Goal: Task Accomplishment & Management: Manage account settings

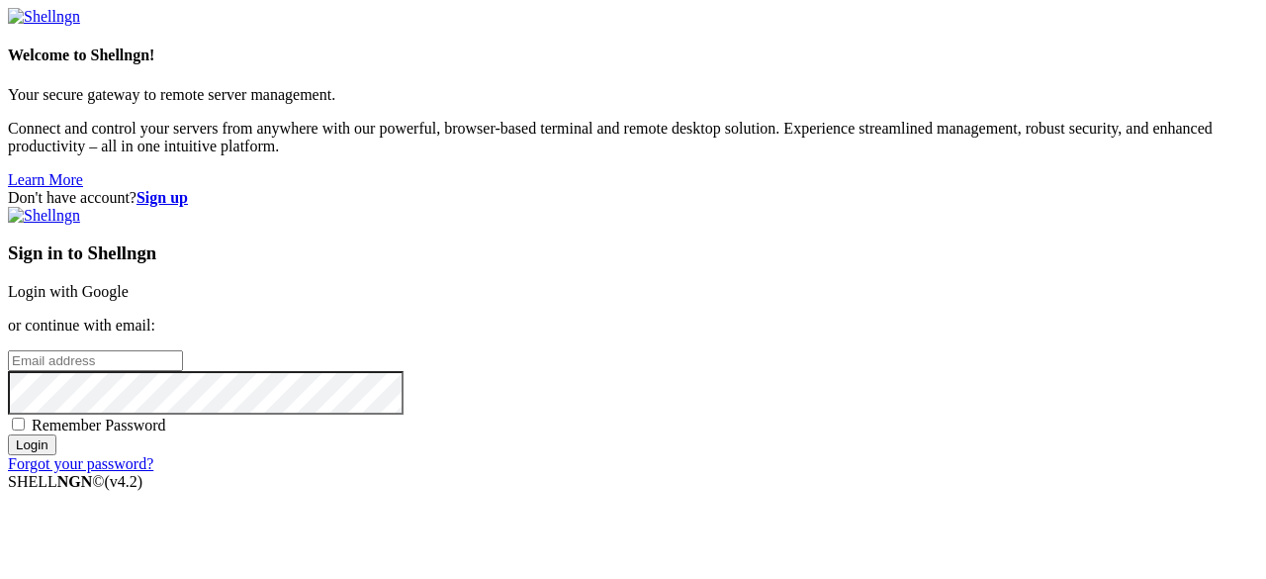
click at [183, 350] on input "email" at bounding box center [95, 360] width 175 height 21
type input "anikettomar98@gmail.com"
click at [56, 455] on input "Login" at bounding box center [32, 444] width 48 height 21
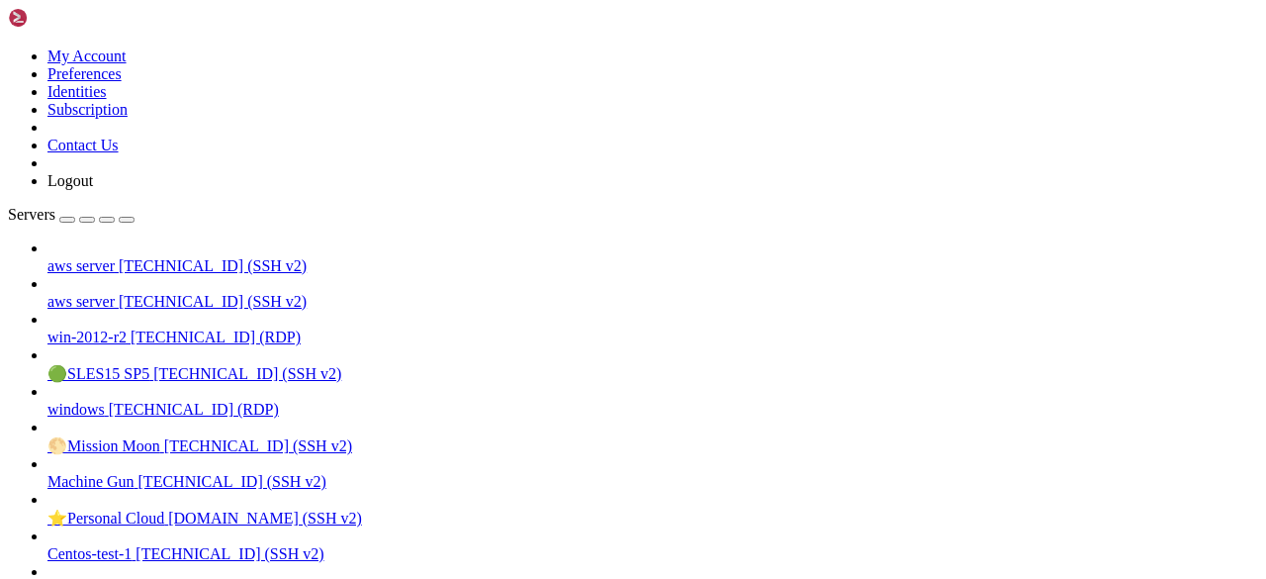
click at [102, 257] on span "aws server" at bounding box center [80, 265] width 67 height 17
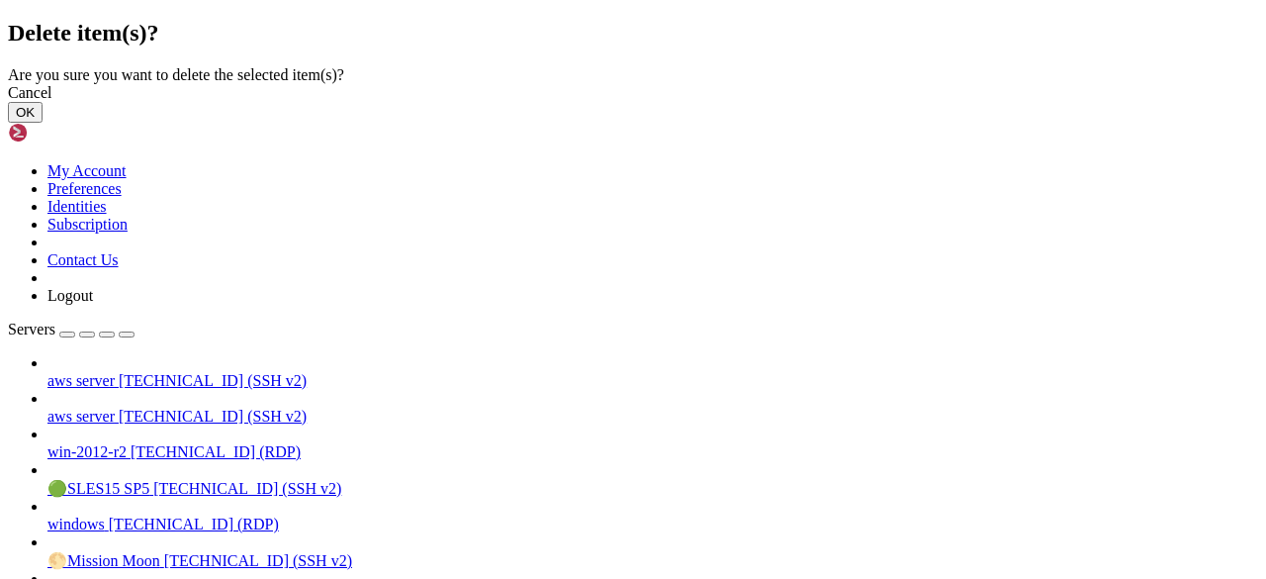
click at [43, 123] on button "OK" at bounding box center [25, 112] width 35 height 21
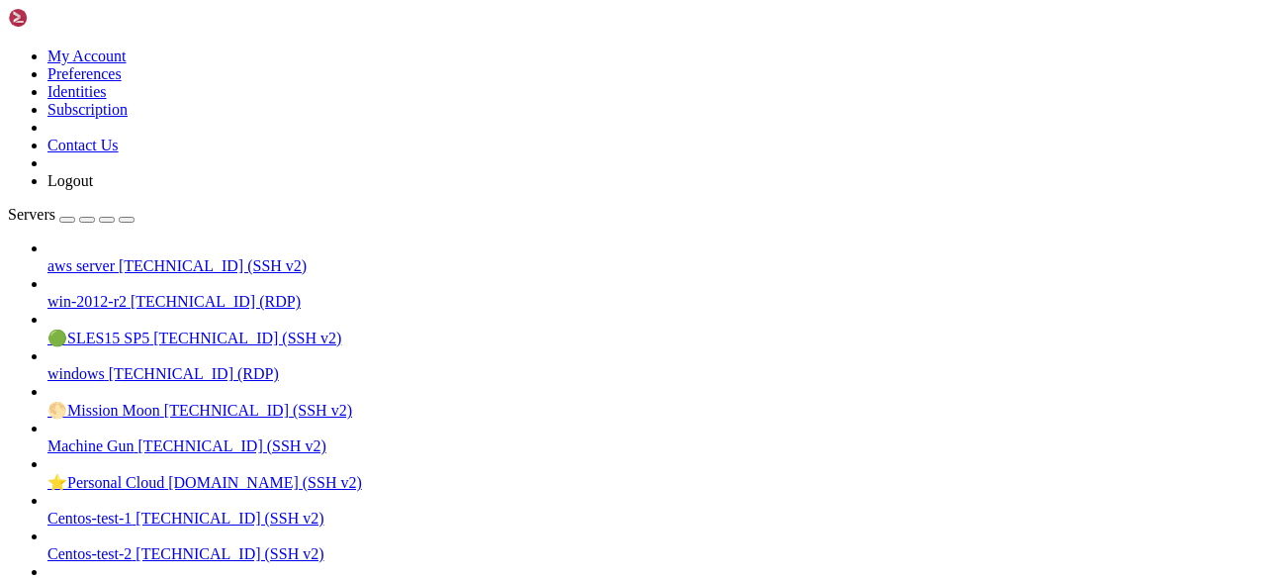
click at [115, 257] on span "aws server" at bounding box center [80, 265] width 67 height 17
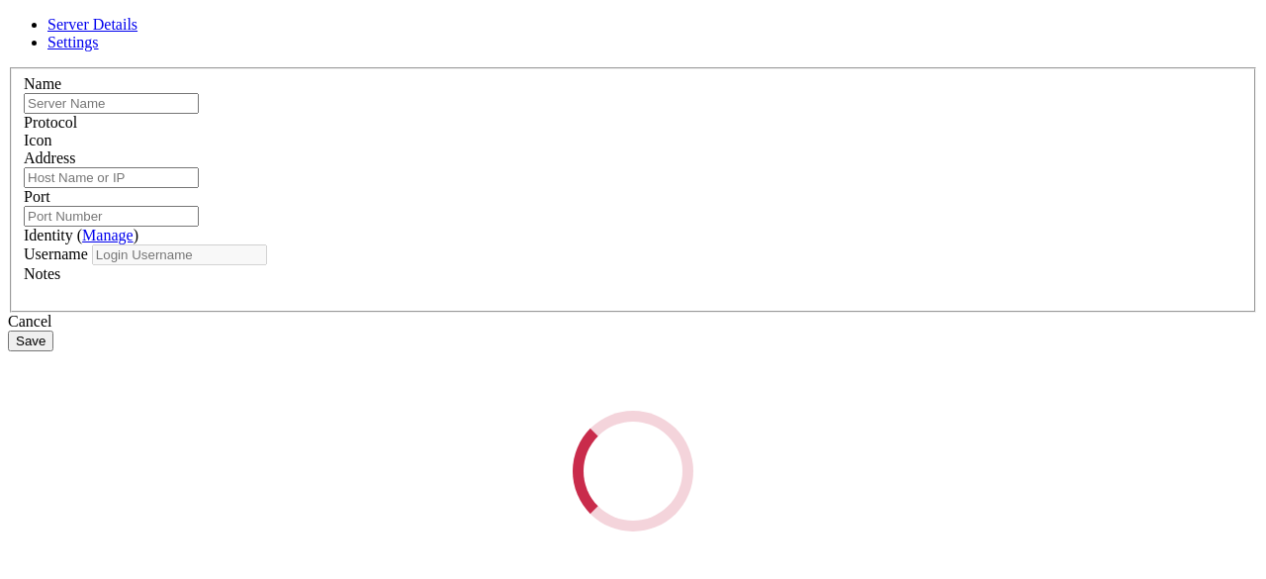
type input "aws server"
type input "[TECHNICAL_ID]"
type input "22"
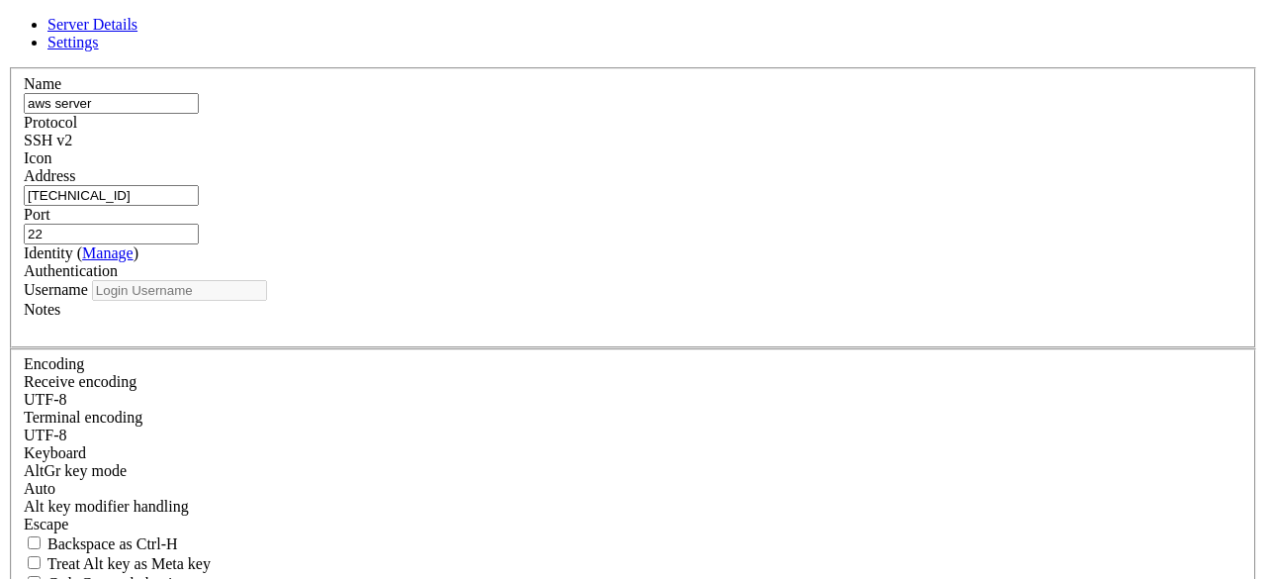
type input "ec2-user"
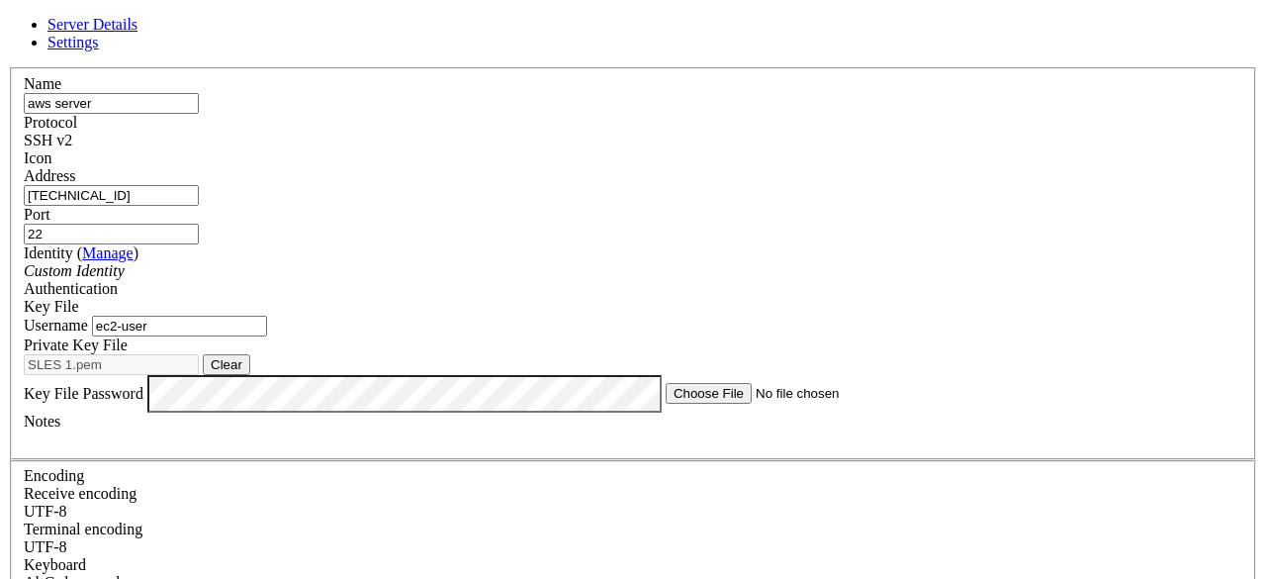
scroll to position [108, 0]
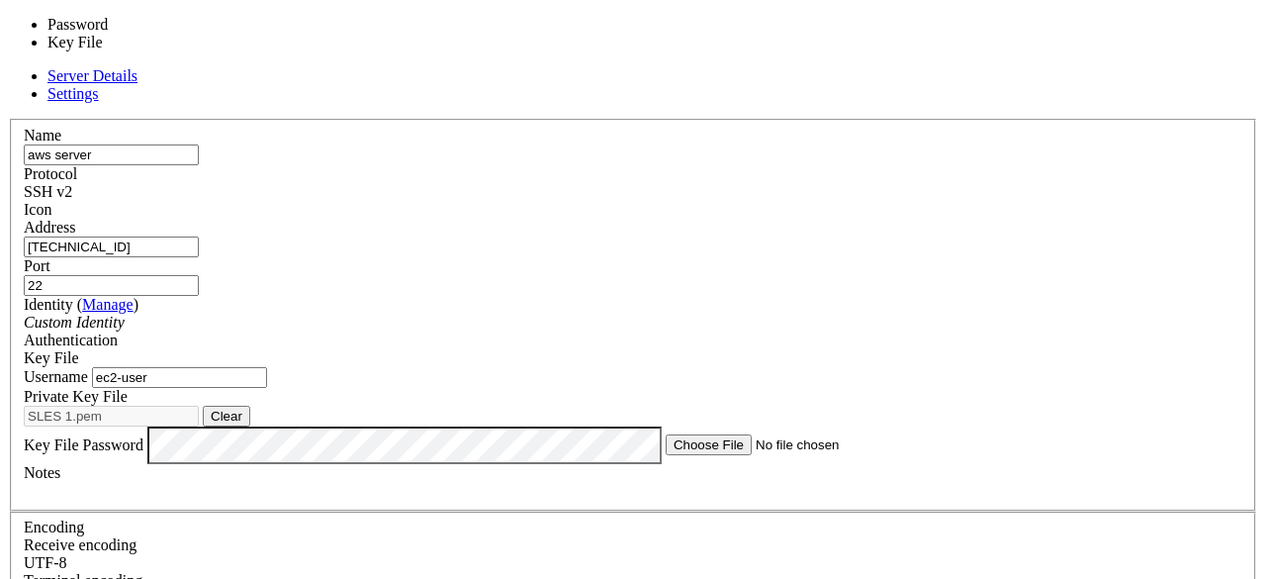
click at [79, 349] on span at bounding box center [79, 357] width 0 height 17
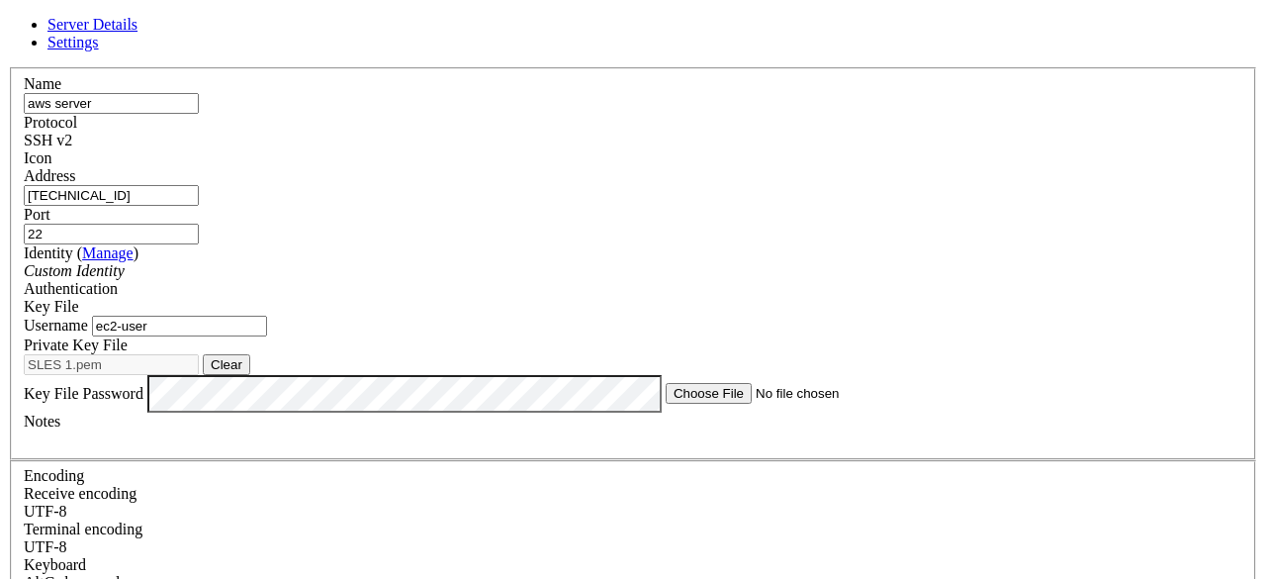
scroll to position [0, 0]
click at [99, 47] on span "Settings" at bounding box center [72, 42] width 51 height 17
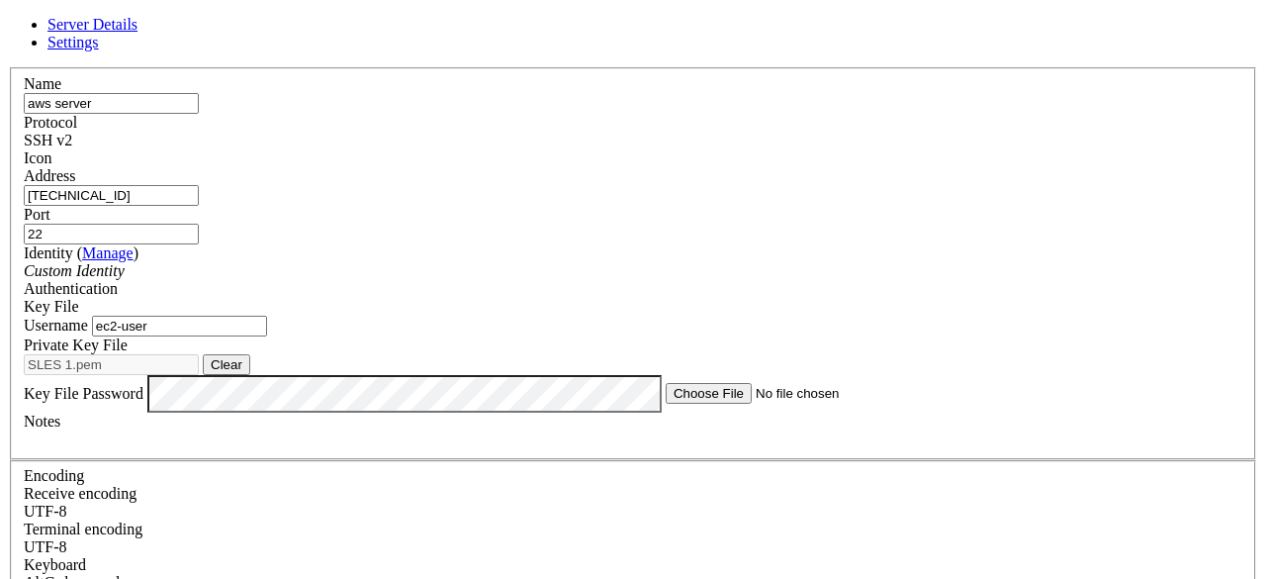
click at [138, 33] on link "Server Details" at bounding box center [92, 24] width 90 height 17
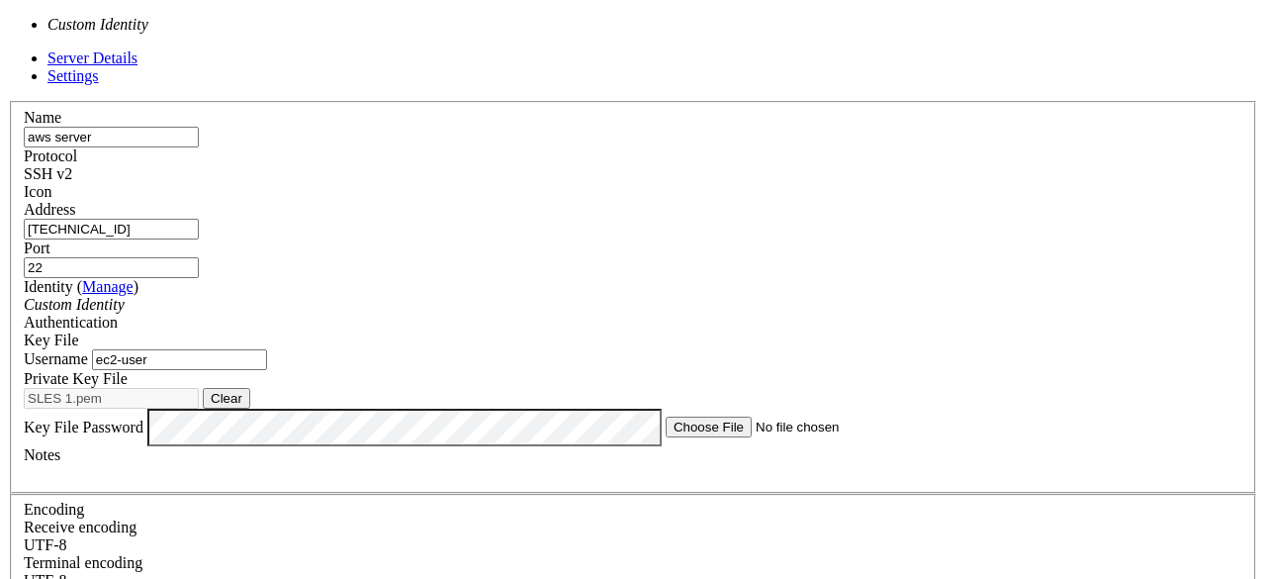
click at [125, 296] on span at bounding box center [125, 304] width 0 height 17
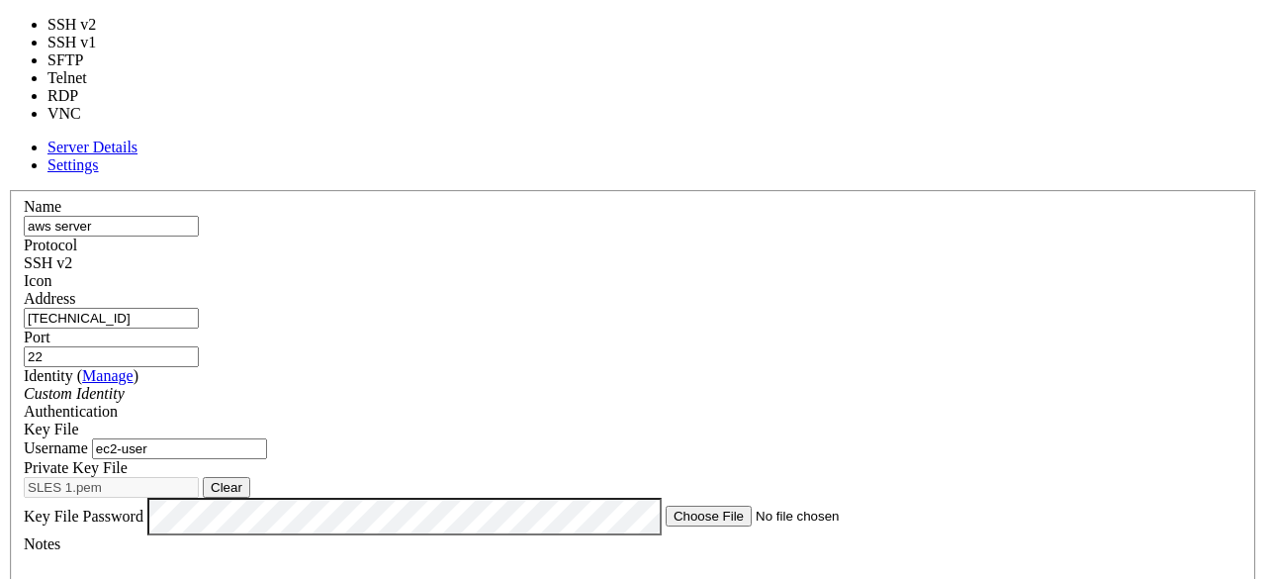
click at [72, 254] on span at bounding box center [72, 262] width 0 height 17
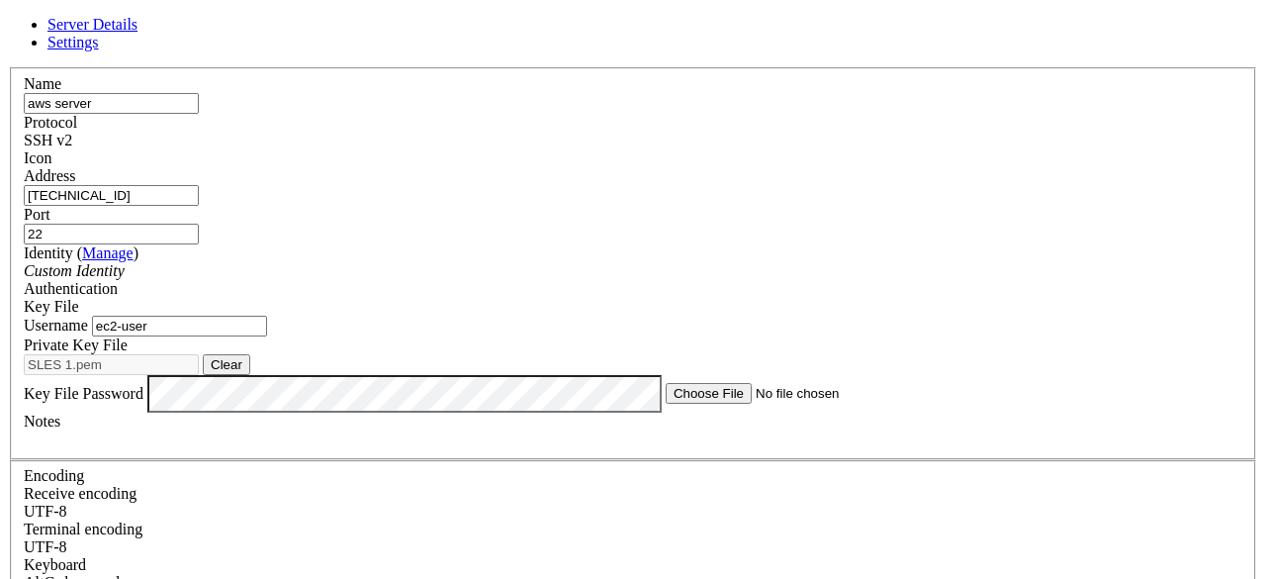
scroll to position [133, 0]
click at [1007, 294] on div "Server Details Settings Name aws server Protocol SSH v2 Icon" at bounding box center [633, 444] width 1250 height 856
click at [267, 316] on input "ec2-user" at bounding box center [179, 326] width 175 height 21
click at [250, 354] on button "Clear" at bounding box center [226, 364] width 47 height 21
click at [262, 354] on button "Browse" at bounding box center [232, 364] width 59 height 21
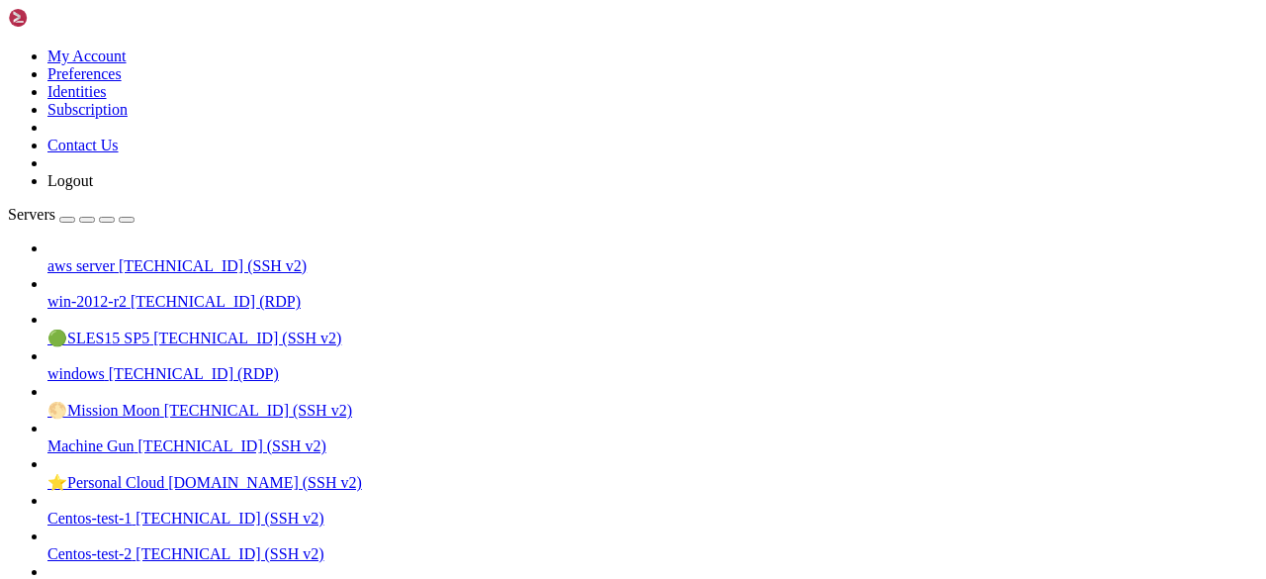
click at [137, 257] on span "[TECHNICAL_ID] (SSH v2)" at bounding box center [213, 265] width 188 height 17
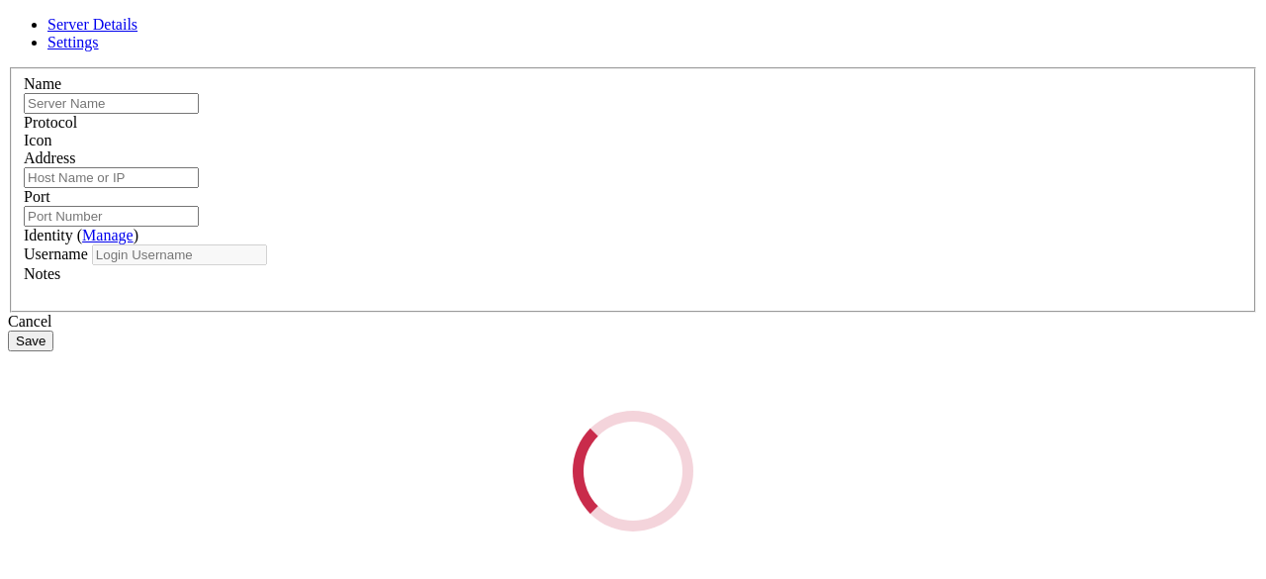
type input "aws server"
type input "[TECHNICAL_ID]"
type input "22"
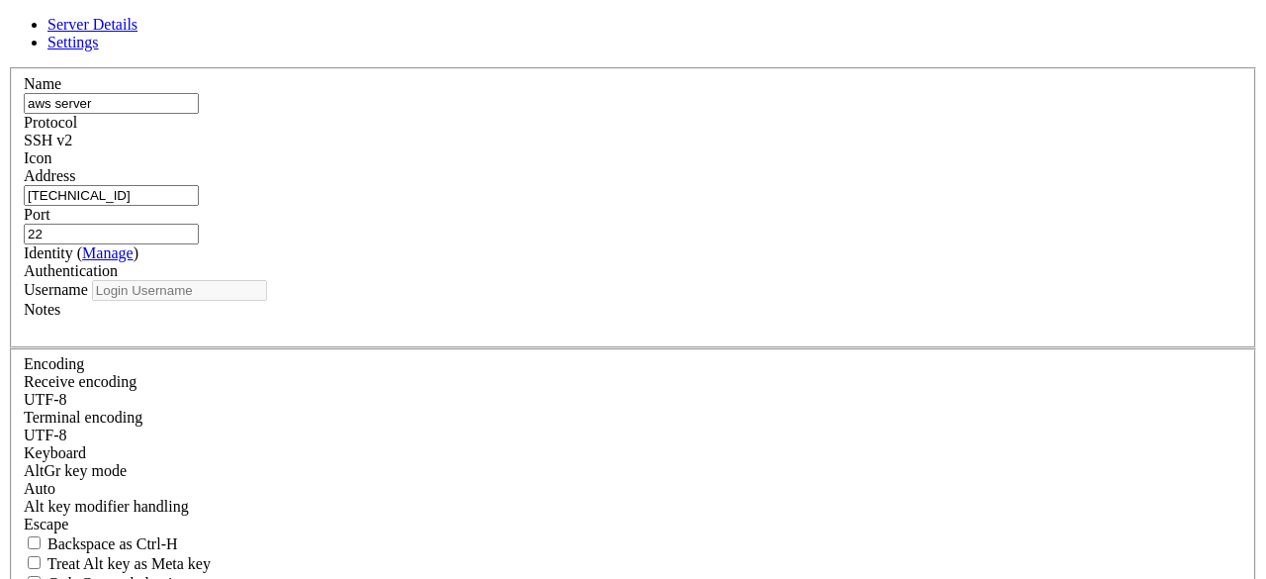
type input "ec2-user"
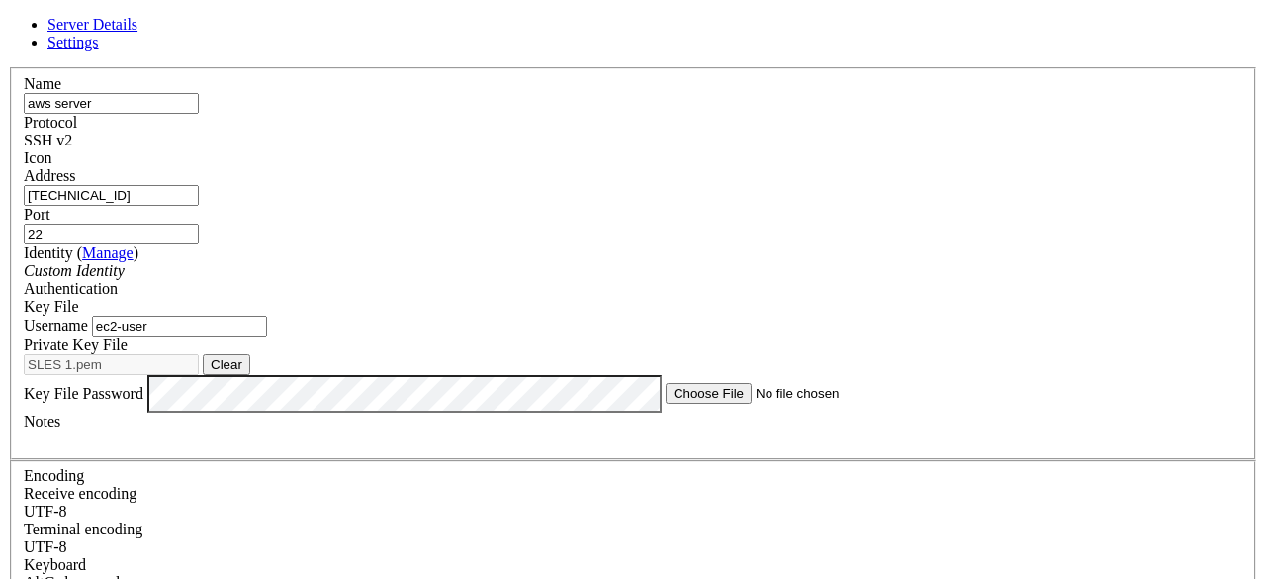
click at [8, 67] on link at bounding box center [8, 67] width 0 height 0
